Goal: Find specific page/section: Find specific page/section

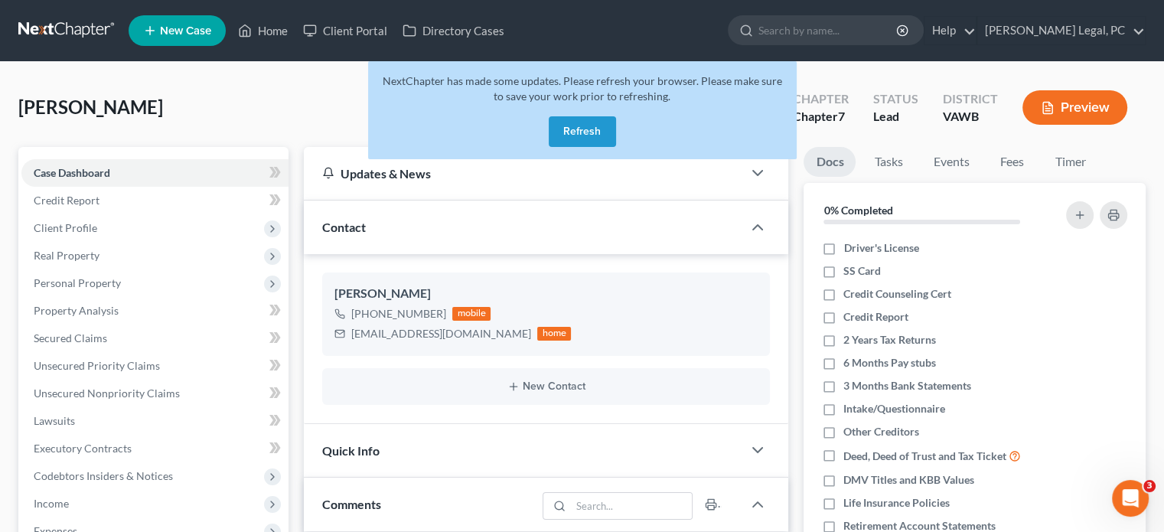
drag, startPoint x: 597, startPoint y: 138, endPoint x: 594, endPoint y: 210, distance: 71.2
click at [598, 136] on button "Refresh" at bounding box center [581, 131] width 67 height 31
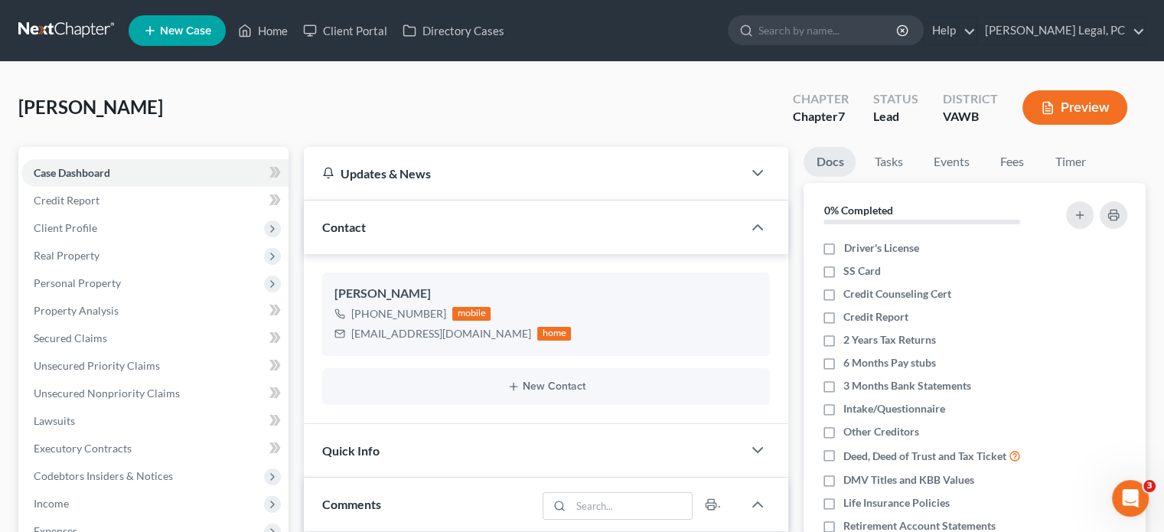
click at [86, 36] on link at bounding box center [67, 31] width 98 height 28
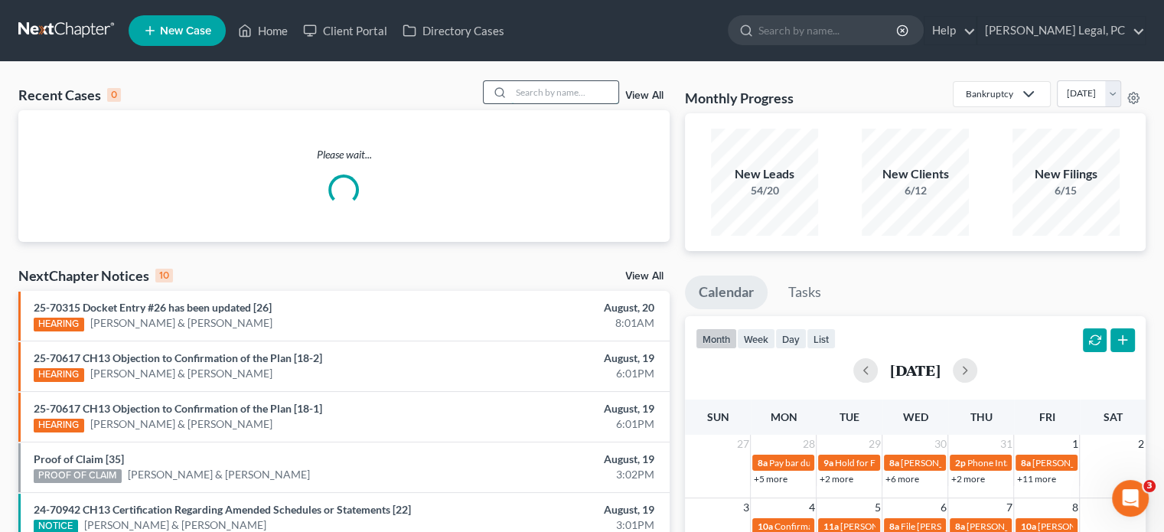
click at [522, 96] on input "search" at bounding box center [564, 92] width 107 height 22
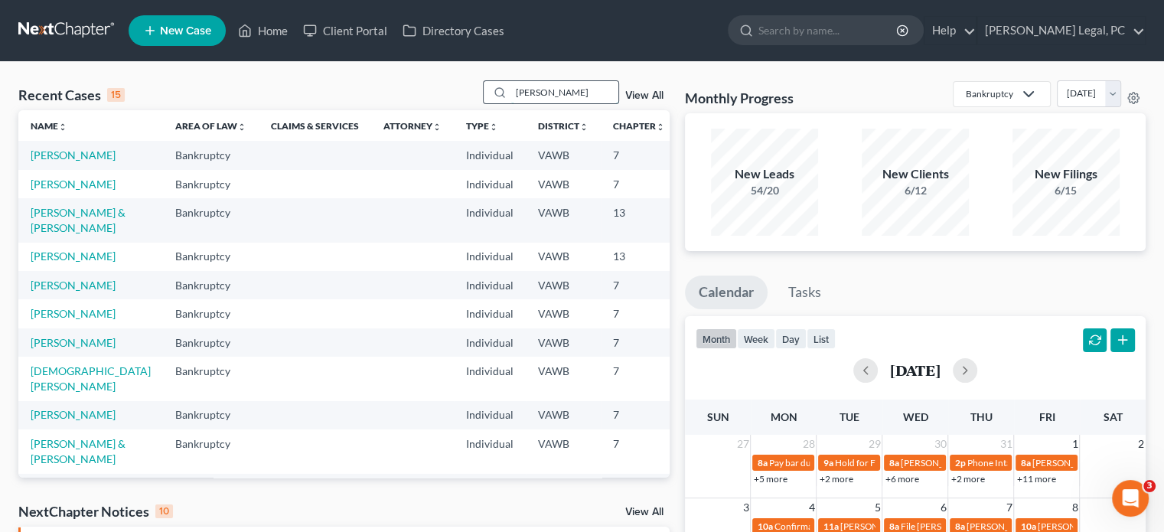
type input "robbins"
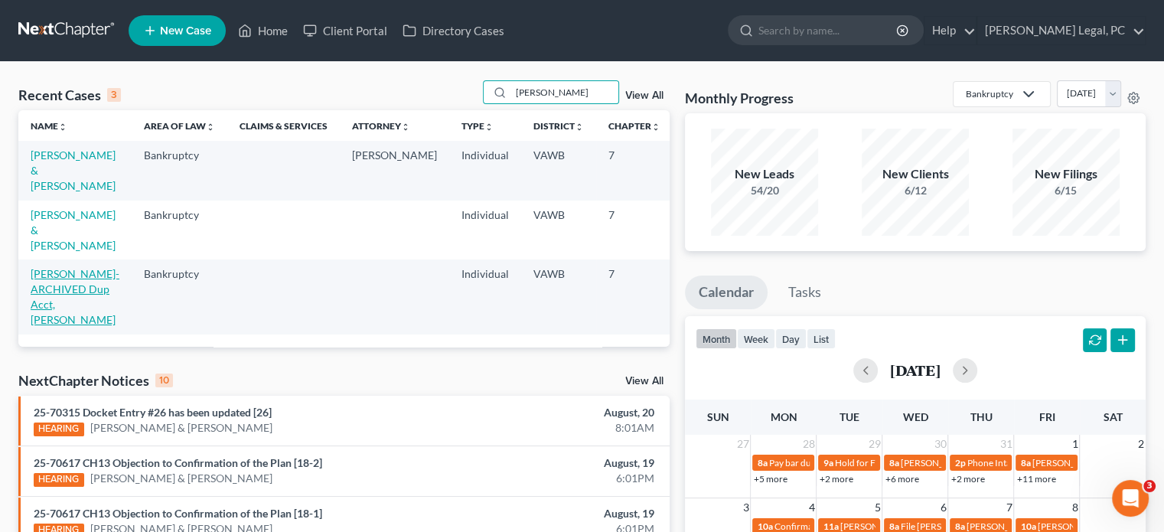
click at [76, 295] on link "Robbins-ARCHIVED Dup Acct, David" at bounding box center [75, 296] width 89 height 59
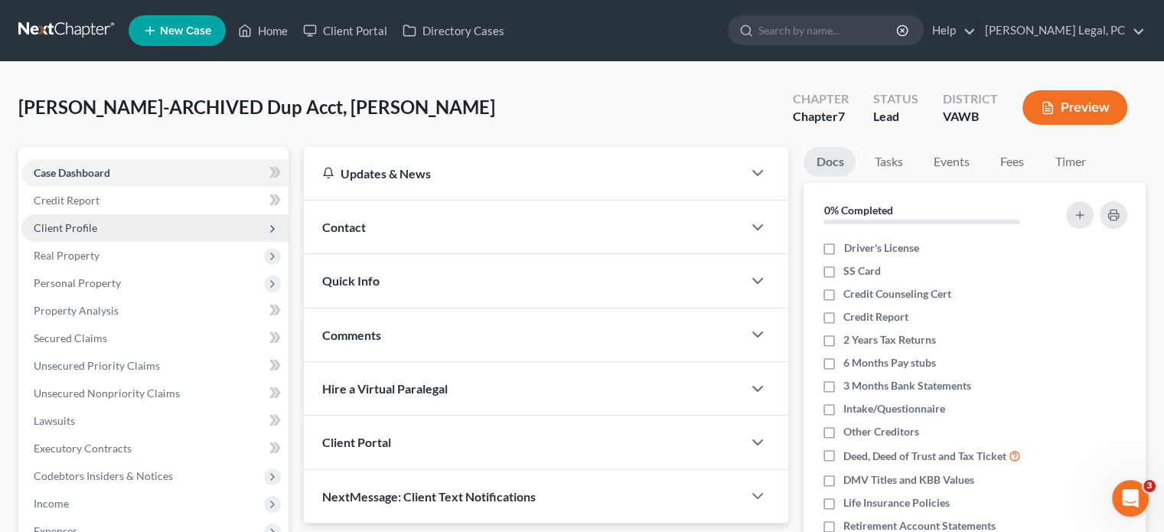
click at [90, 229] on span "Client Profile" at bounding box center [65, 227] width 63 height 13
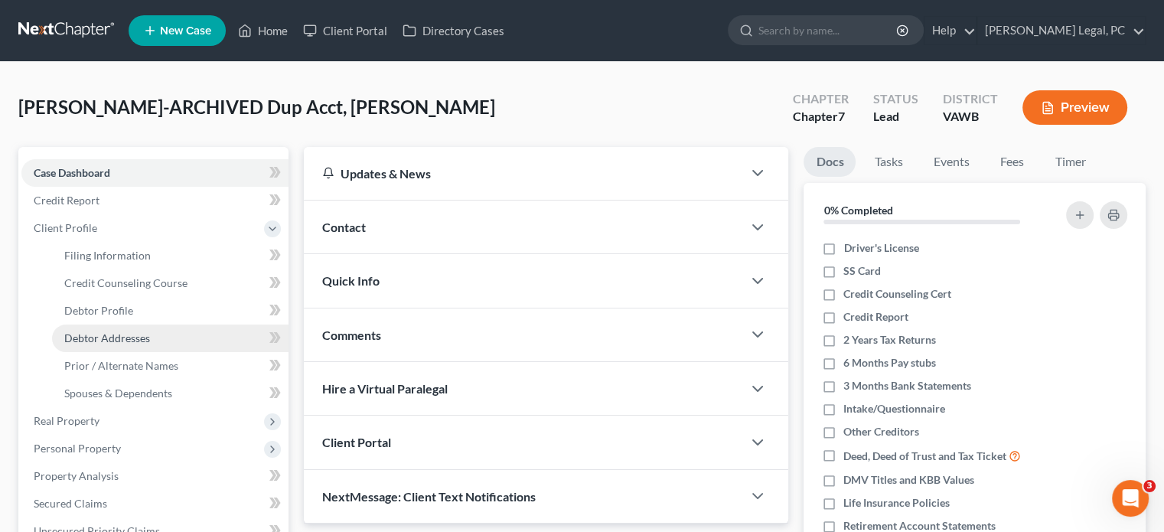
click at [122, 332] on span "Debtor Addresses" at bounding box center [107, 337] width 86 height 13
select select "0"
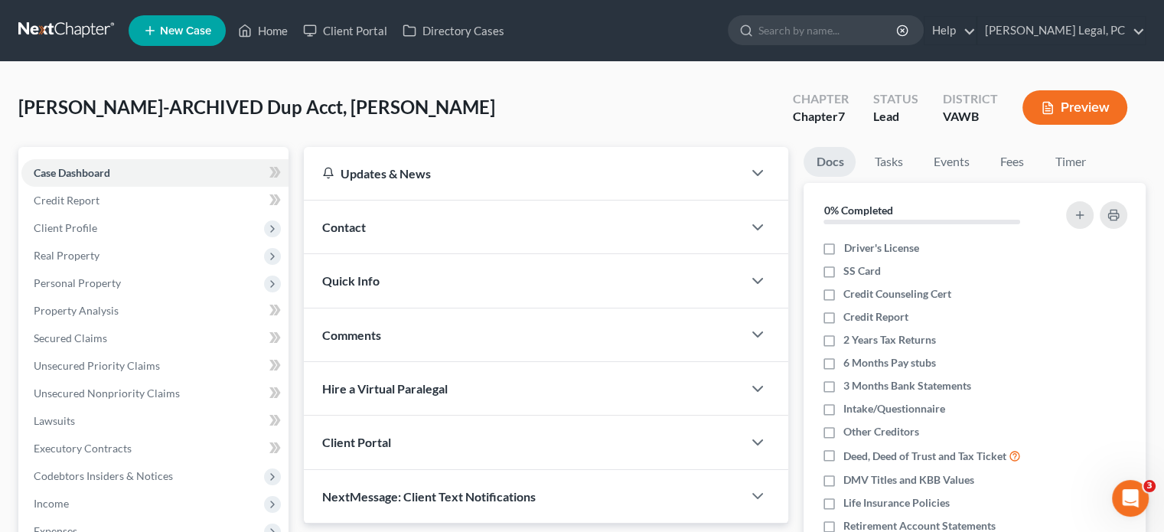
click at [90, 38] on link at bounding box center [67, 31] width 98 height 28
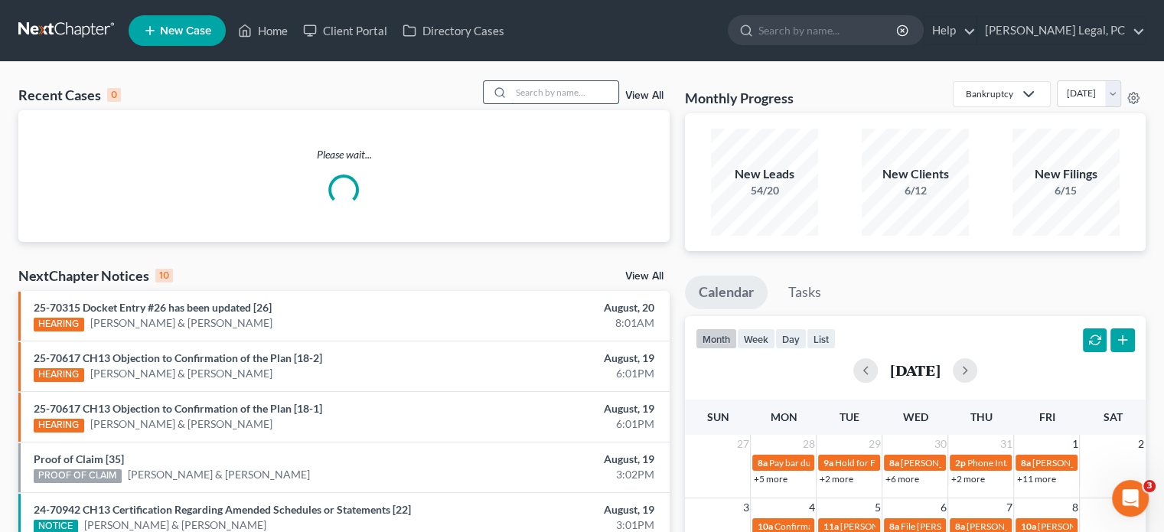
click at [542, 95] on input "search" at bounding box center [564, 92] width 107 height 22
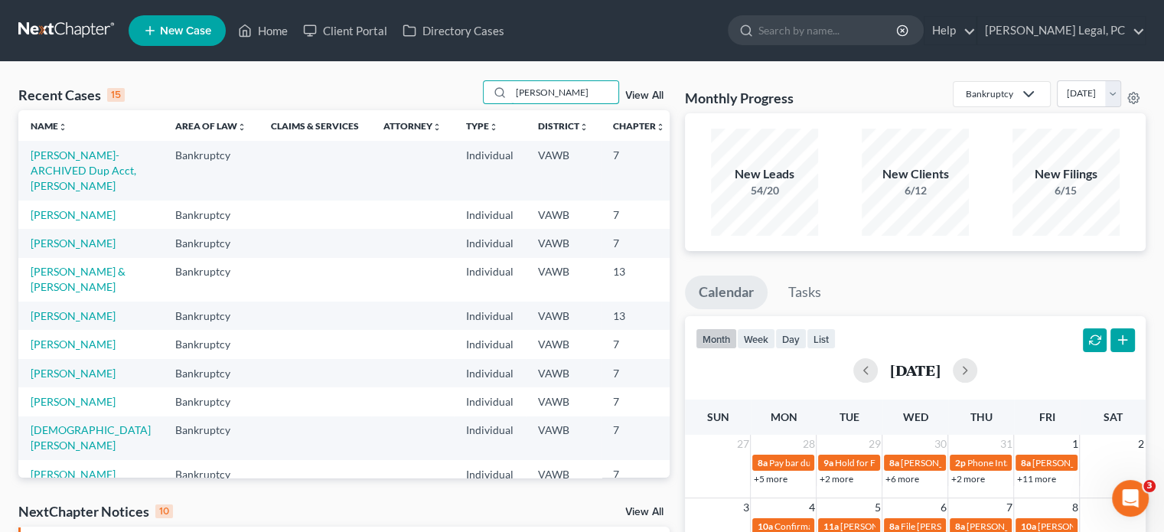
type input "[PERSON_NAME]"
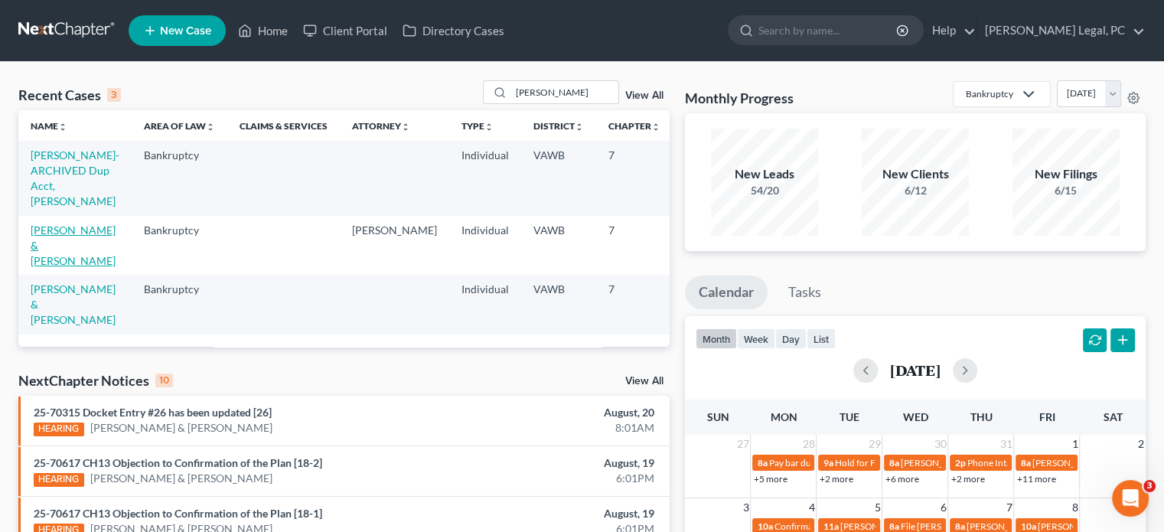
click at [47, 233] on link "[PERSON_NAME] & [PERSON_NAME]" at bounding box center [73, 245] width 85 height 44
